Goal: Find specific page/section: Find specific page/section

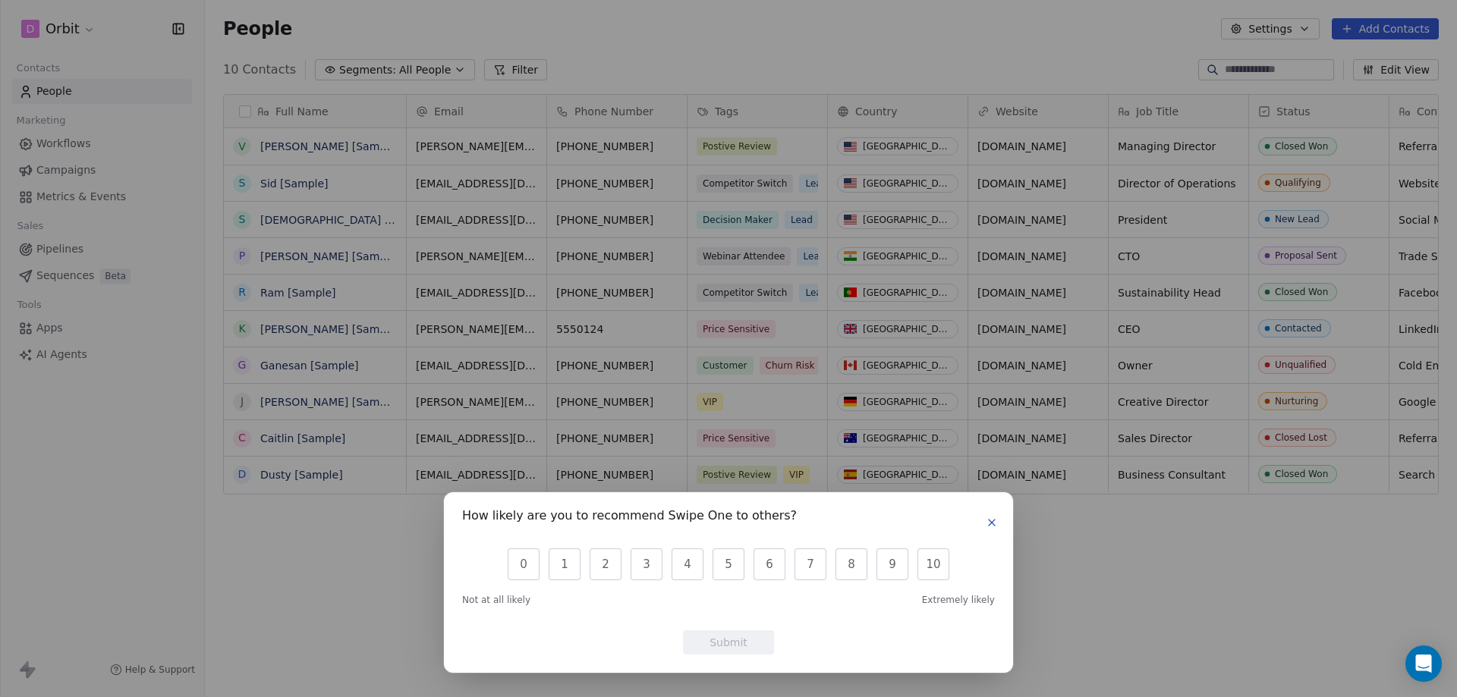
scroll to position [602, 1241]
click at [994, 521] on icon "button" at bounding box center [992, 523] width 6 height 6
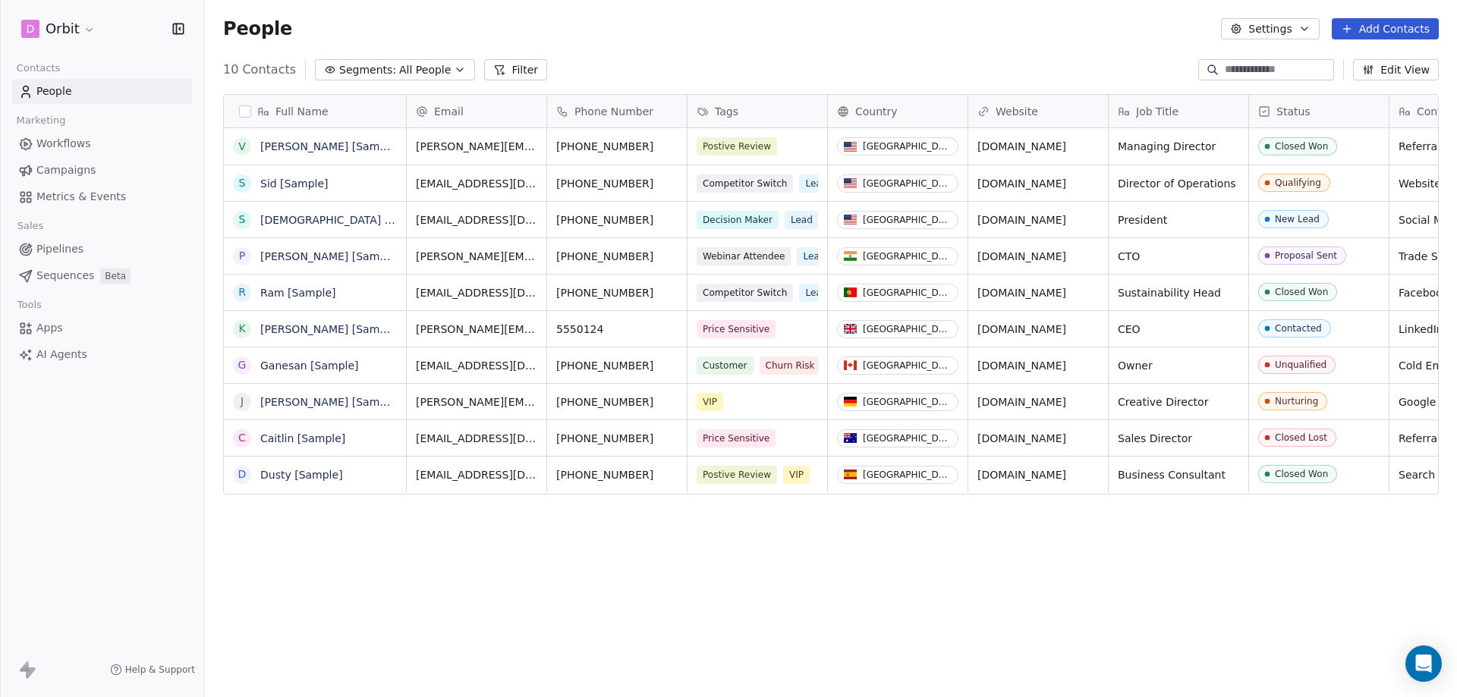
click at [234, 112] on div "Full Name" at bounding box center [313, 111] width 161 height 15
click at [242, 112] on html "D Orbit Contacts People Marketing Workflows Campaigns Metrics & Events Sales Pi…" at bounding box center [728, 405] width 1457 height 811
click at [244, 112] on button "button" at bounding box center [245, 111] width 12 height 12
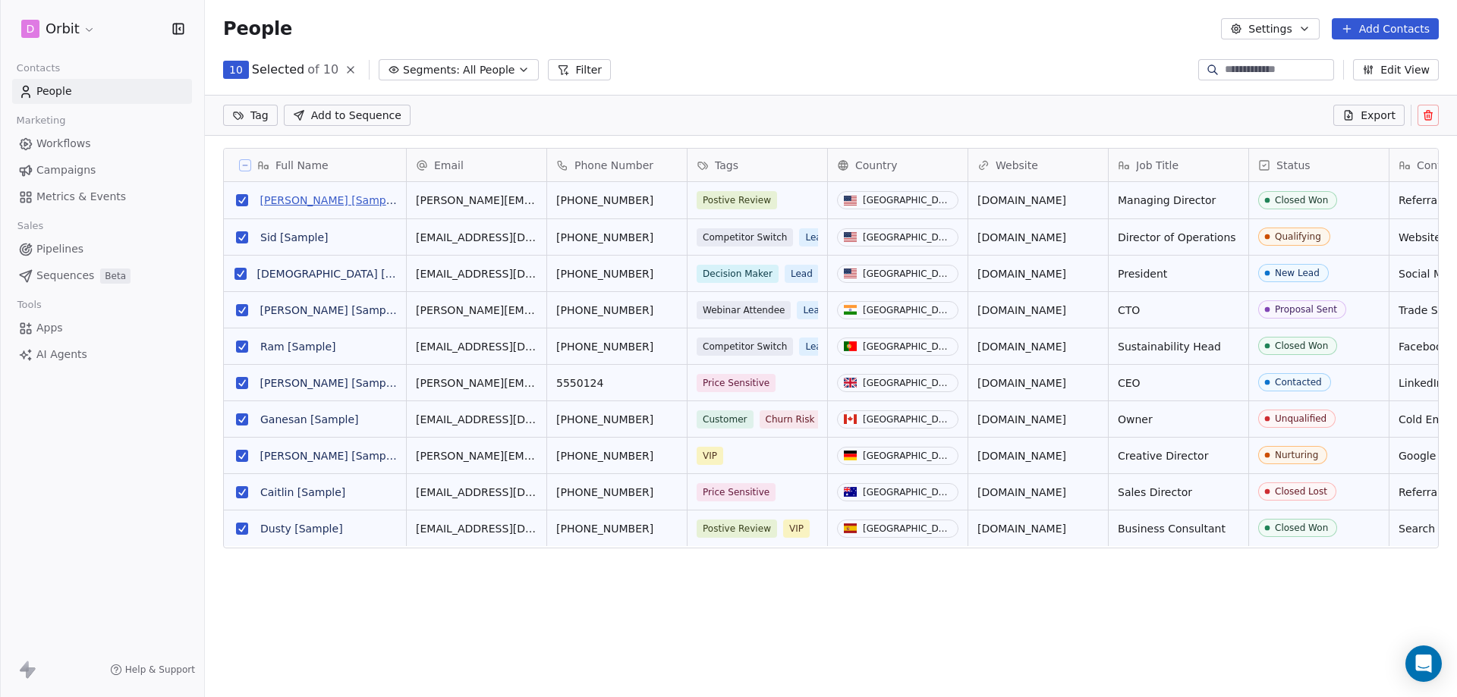
click at [303, 198] on link "[PERSON_NAME] [Sample]" at bounding box center [330, 200] width 140 height 12
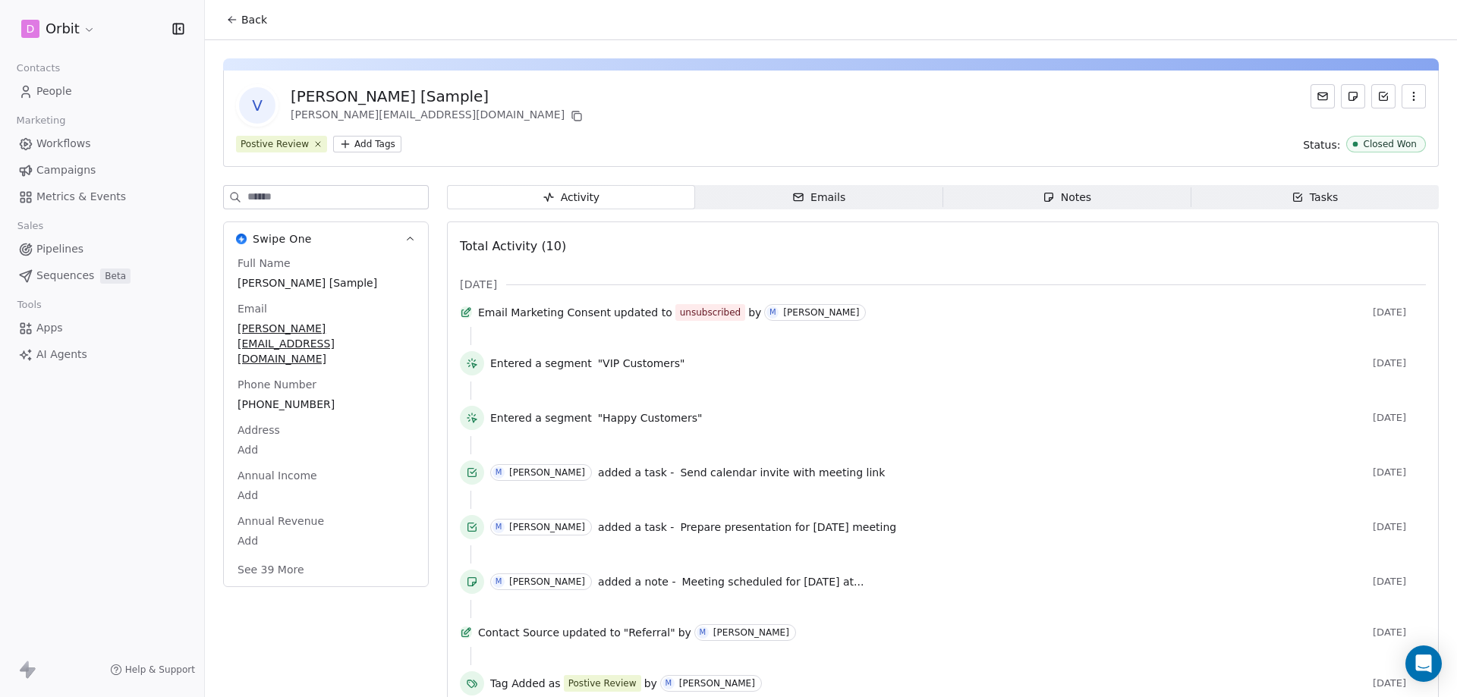
click at [55, 96] on span "People" at bounding box center [54, 91] width 36 height 16
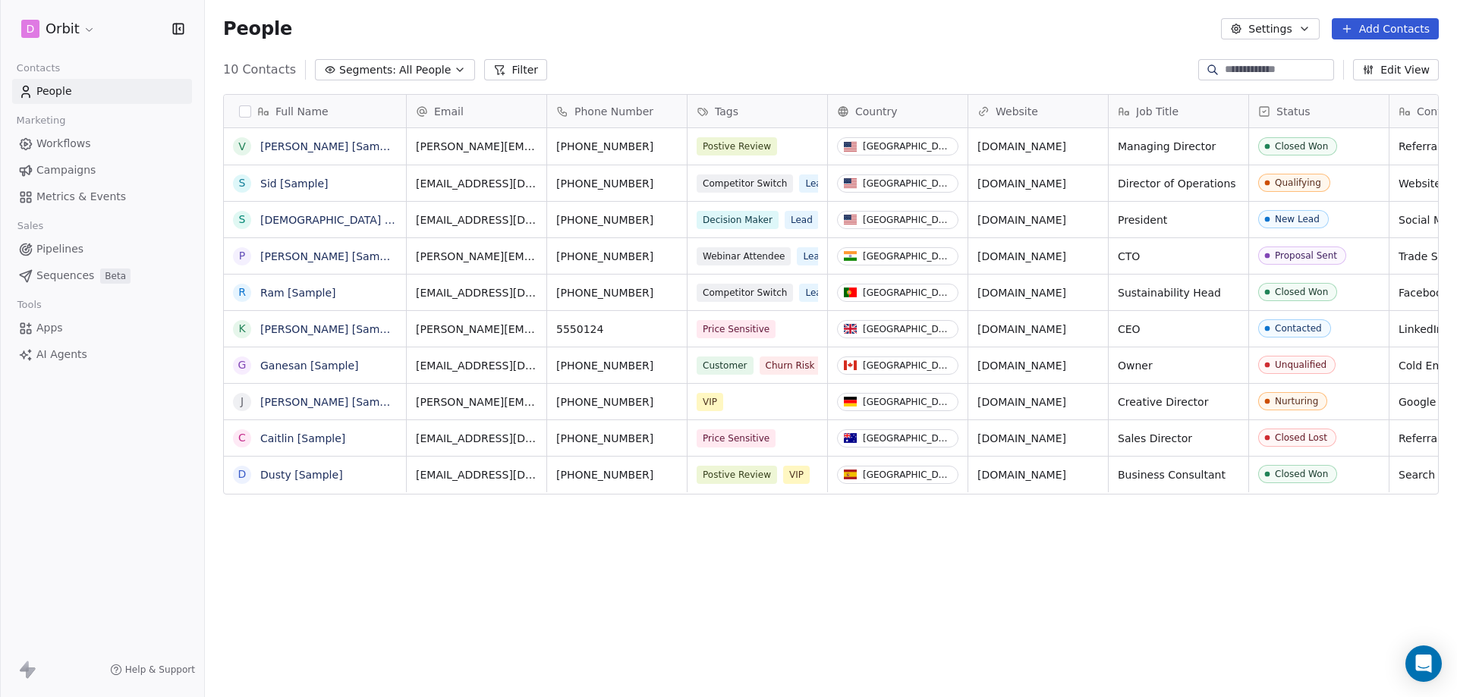
scroll to position [602, 1241]
